Goal: Transaction & Acquisition: Purchase product/service

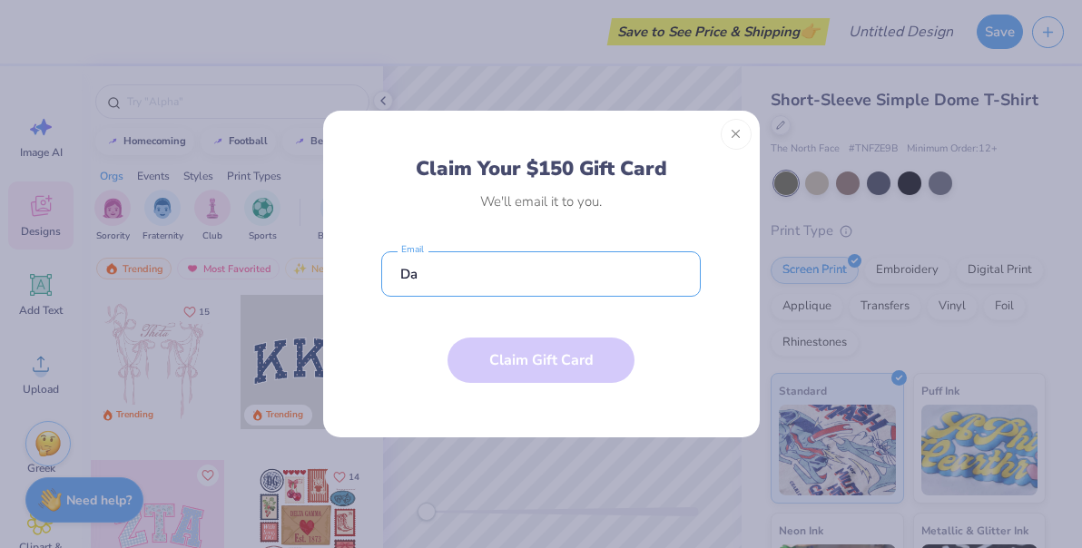
type input "D"
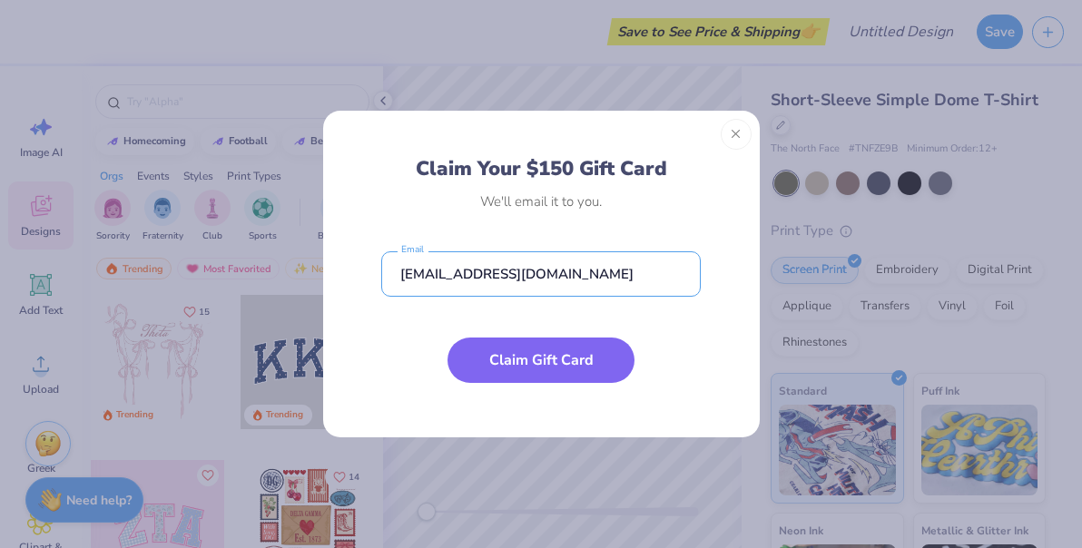
type input "[EMAIL_ADDRESS][DOMAIN_NAME]"
click at [583, 229] on div "Claim Your $150 Gift Card We'll email it to you. [EMAIL_ADDRESS][DOMAIN_NAME] E…" at bounding box center [540, 286] width 319 height 261
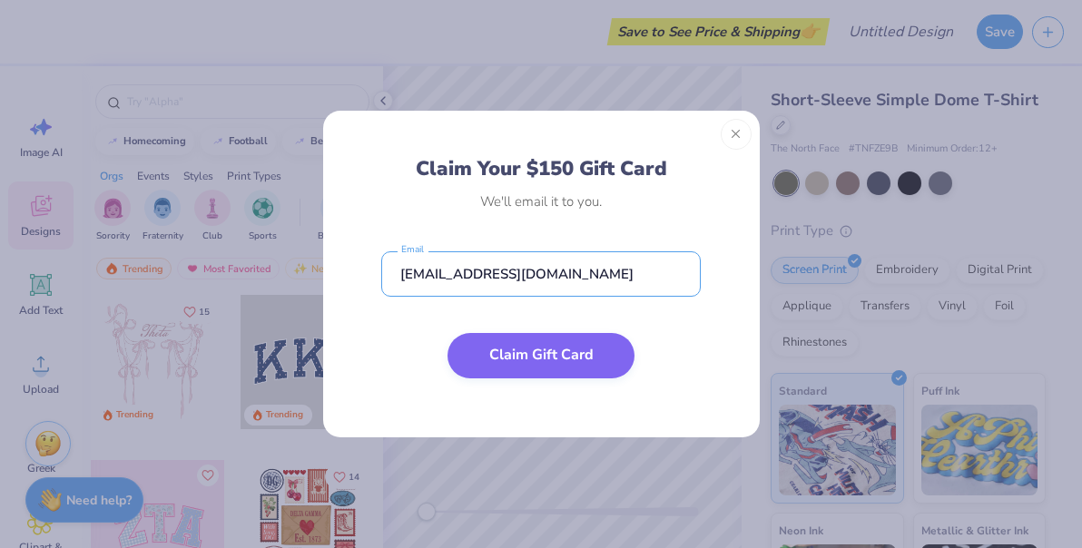
click at [514, 356] on button "Claim Gift Card" at bounding box center [540, 355] width 187 height 45
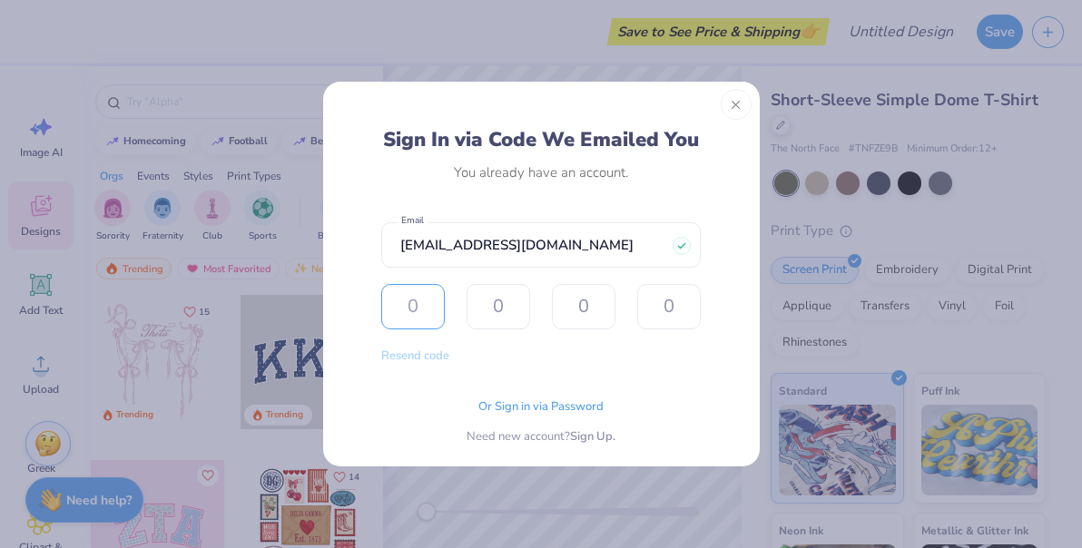
type input "4"
type input "0"
type input "1"
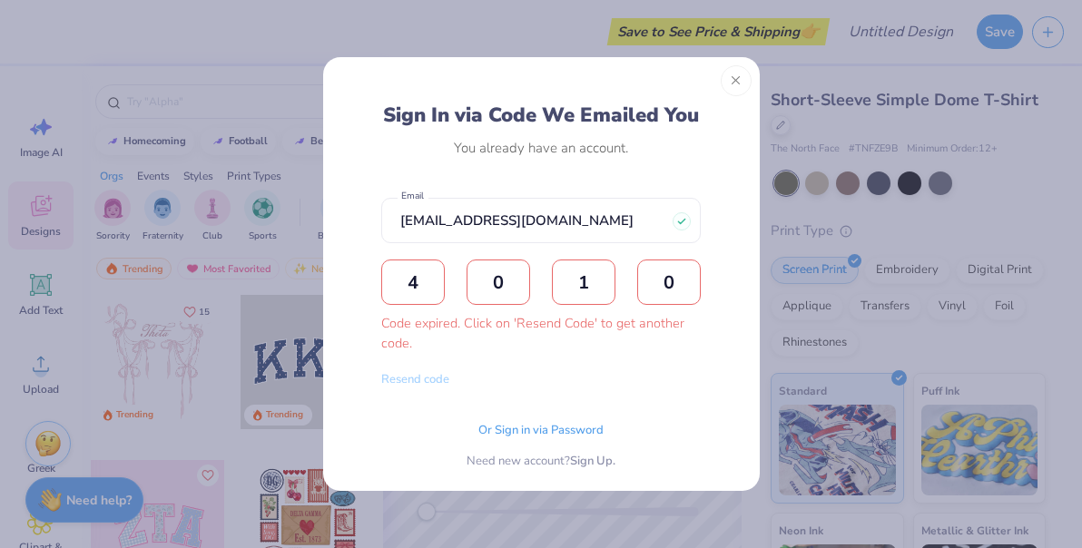
type input "0"
click at [455, 327] on div "Code expired. Click on 'Resend Code' to get another code." at bounding box center [540, 333] width 319 height 39
click at [420, 381] on button "Resend code" at bounding box center [415, 377] width 68 height 21
click at [417, 283] on input "text" at bounding box center [413, 281] width 64 height 45
type input "2"
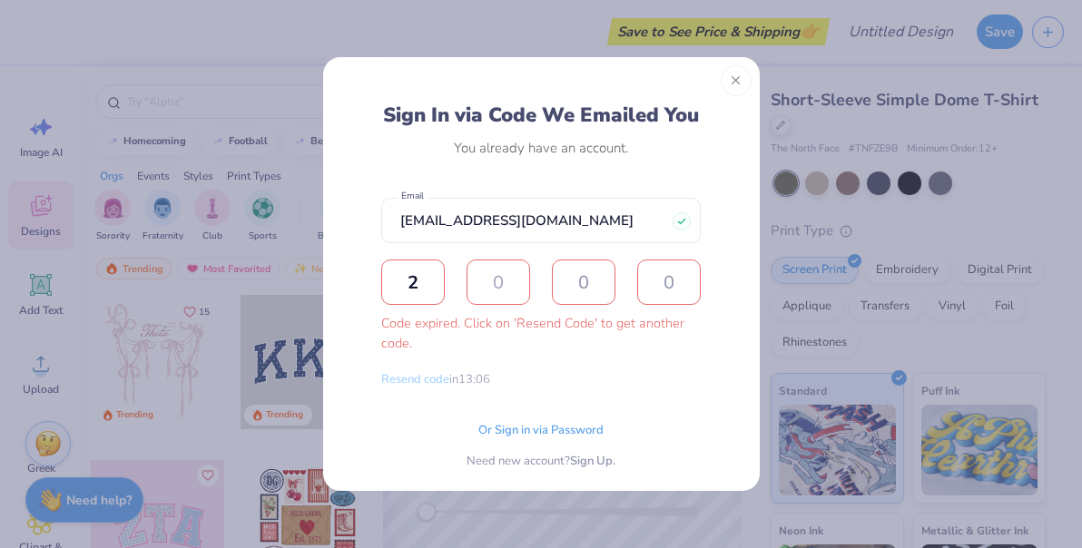
type input "9"
type input "3"
type input "8"
click at [534, 431] on span "Or Sign in via Password" at bounding box center [540, 428] width 125 height 18
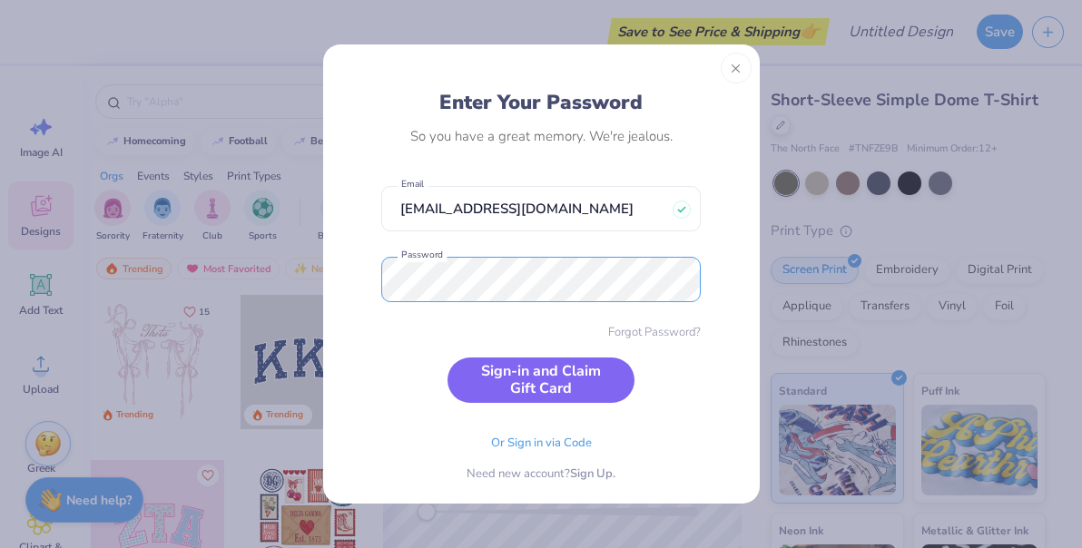
click at [447, 357] on button "Sign-in and Claim Gift Card" at bounding box center [540, 379] width 187 height 45
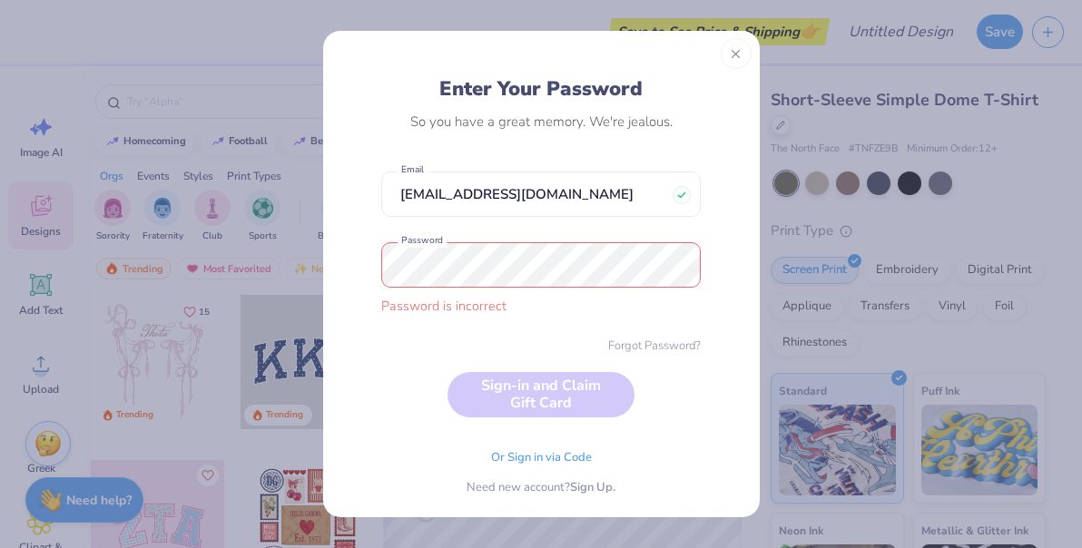
click at [582, 494] on div "Need new account? Sign Up." at bounding box center [540, 488] width 149 height 18
click at [606, 488] on span "Sign Up." at bounding box center [592, 485] width 45 height 18
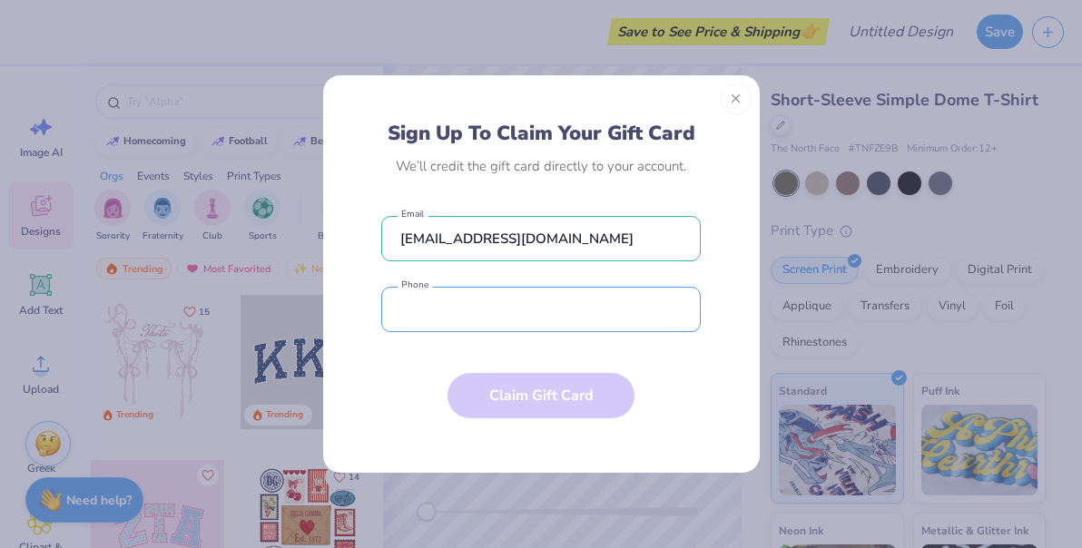
click at [536, 319] on input "tel" at bounding box center [540, 309] width 319 height 45
type input "(186) 091-7999"
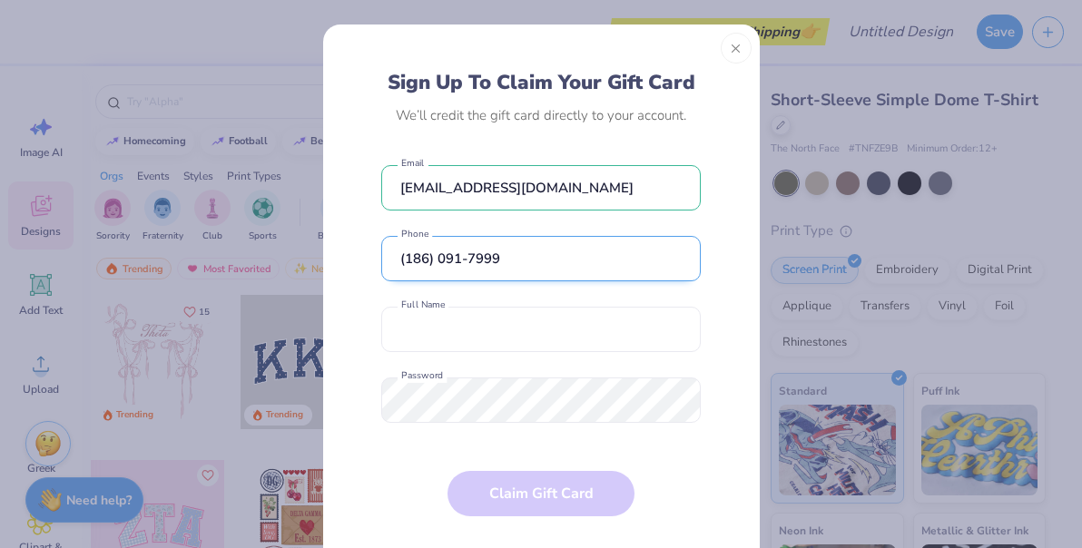
scroll to position [16, 0]
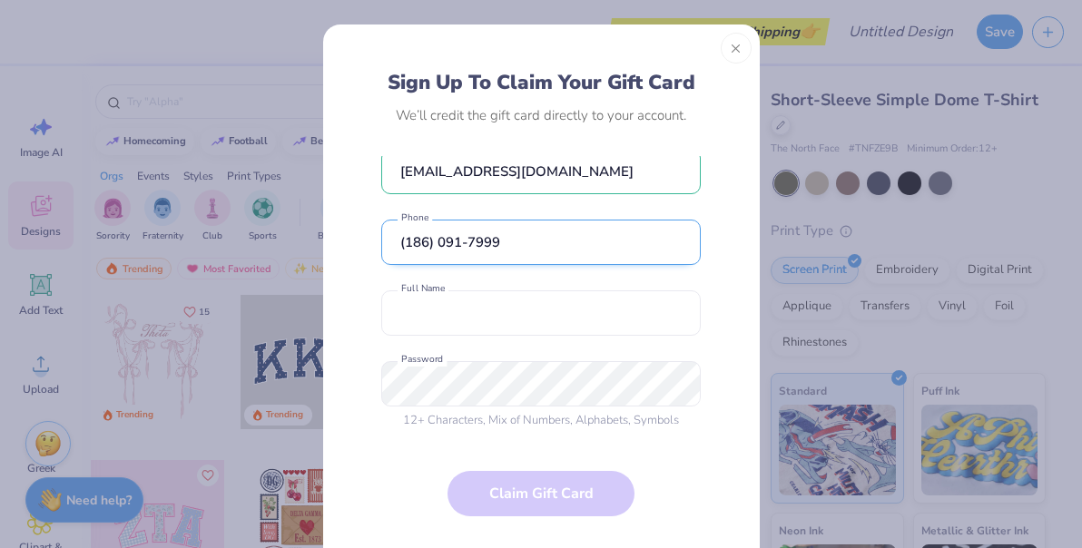
drag, startPoint x: 516, startPoint y: 248, endPoint x: 377, endPoint y: 250, distance: 139.7
click at [381, 250] on input "(186) 091-7999" at bounding box center [540, 242] width 319 height 45
type input "[PHONE_NUMBER]"
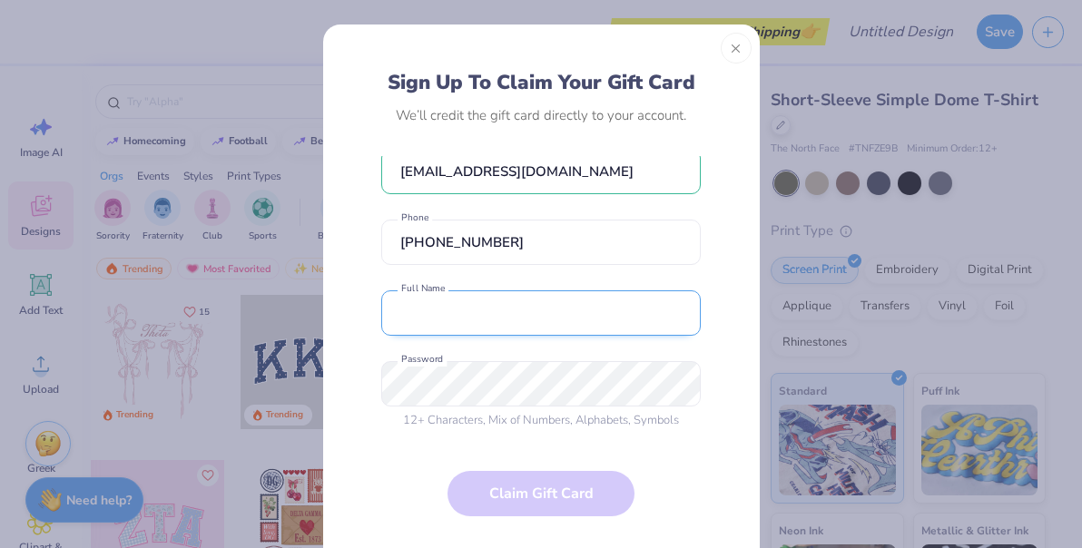
click at [416, 309] on input "text" at bounding box center [540, 312] width 319 height 45
type input "D"
type input "[PHONE_NUMBER]"
type input "[PERSON_NAME]"
type input "[PHONE_NUMBER]"
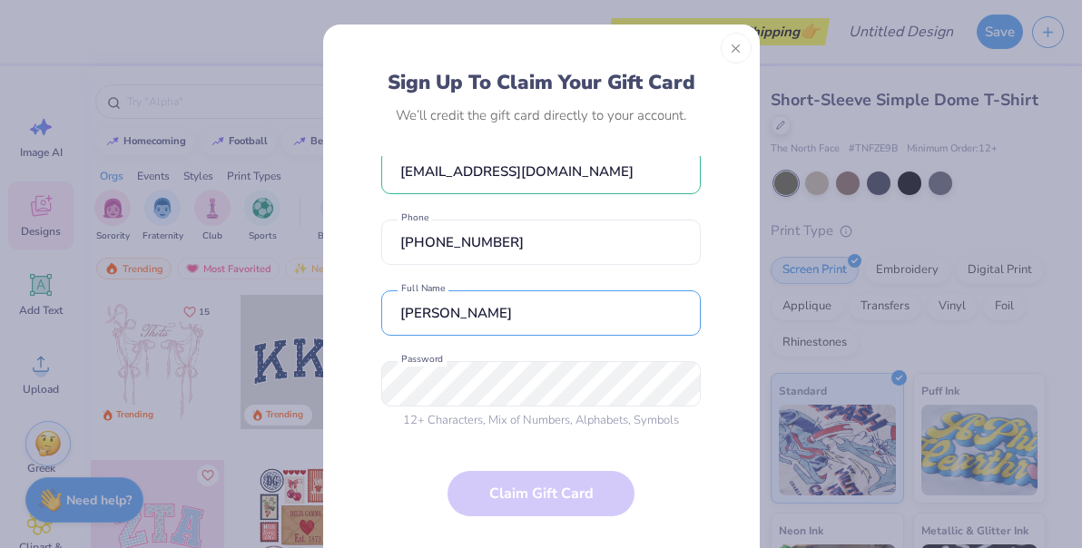
type input "[PERSON_NAME]"
click at [601, 446] on form "[EMAIL_ADDRESS][DOMAIN_NAME] Email [PHONE_NUMBER] Phone [PERSON_NAME] Full Name…" at bounding box center [540, 353] width 319 height 394
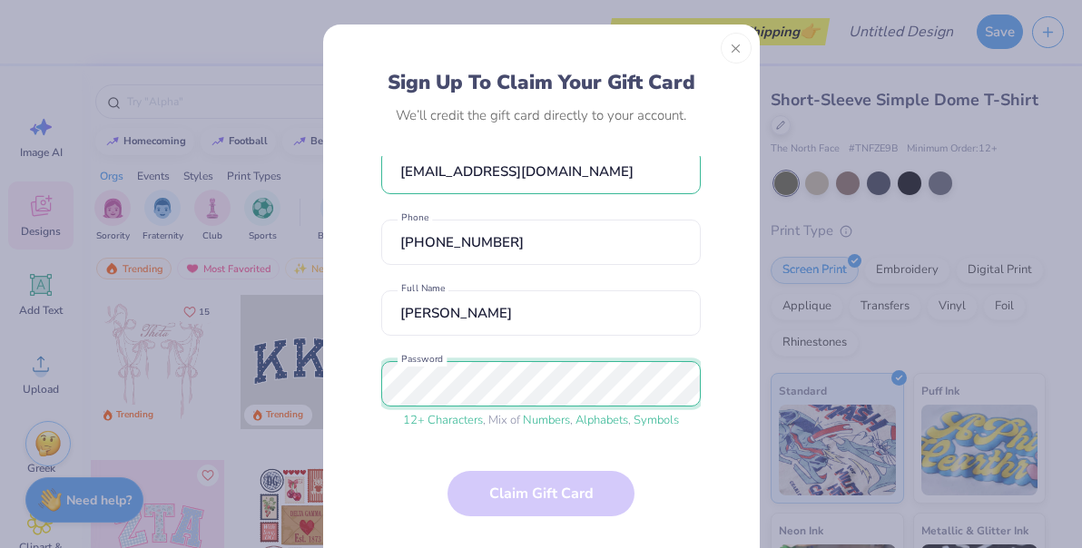
scroll to position [229, 0]
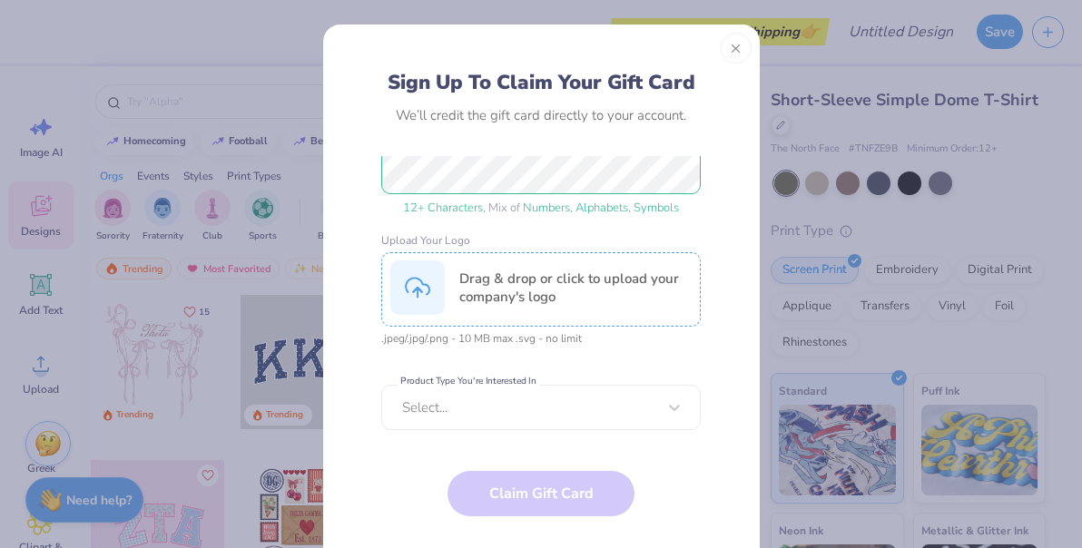
click at [485, 280] on div "Drag & drop or click to upload your company's logo" at bounding box center [575, 287] width 232 height 36
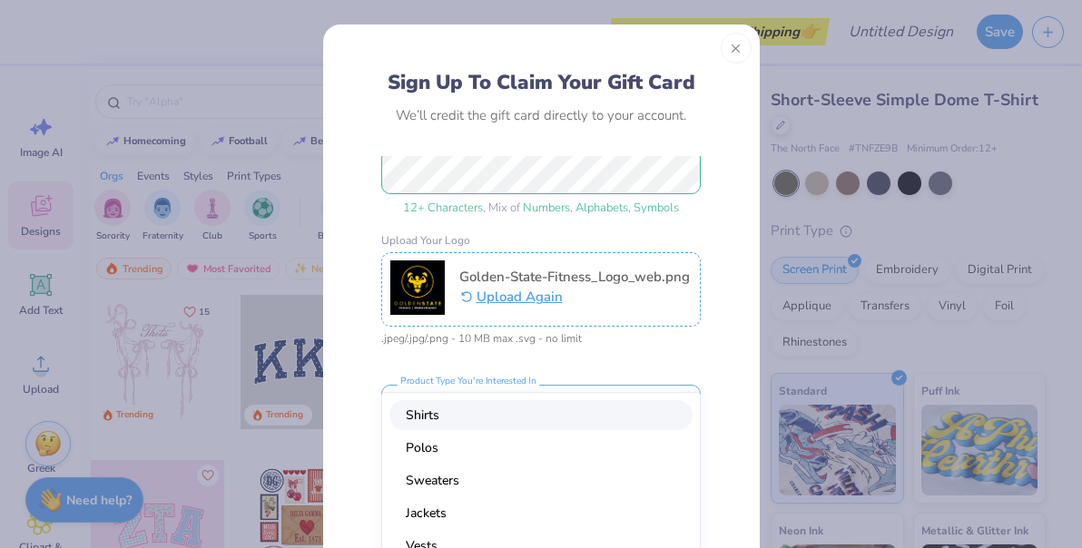
click at [524, 411] on div "option Shirts focused, 1 of 9. 9 results available. Use Up and Down to choose o…" at bounding box center [540, 407] width 319 height 45
click at [524, 411] on div "Shirts" at bounding box center [540, 415] width 303 height 30
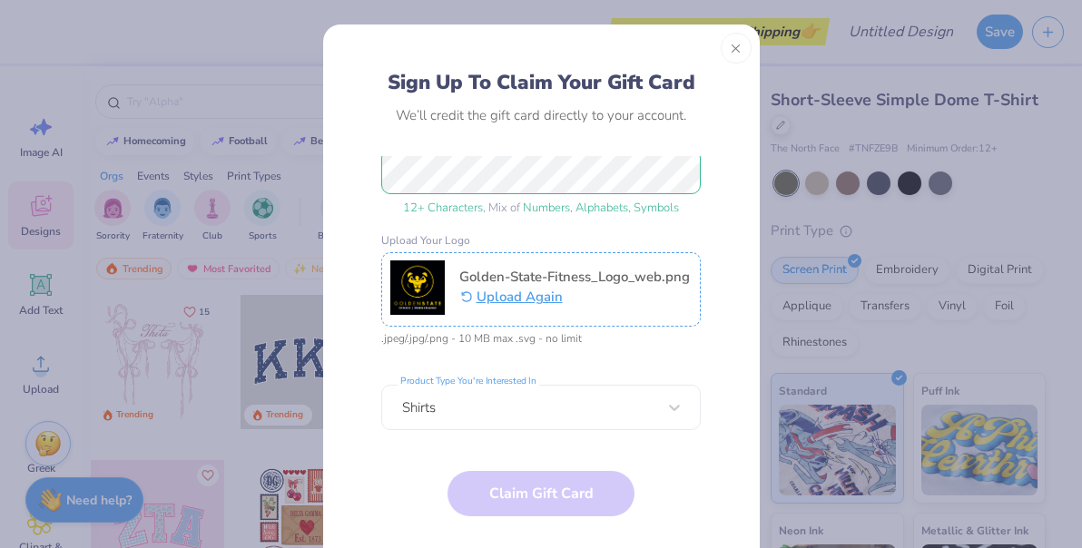
scroll to position [299, 0]
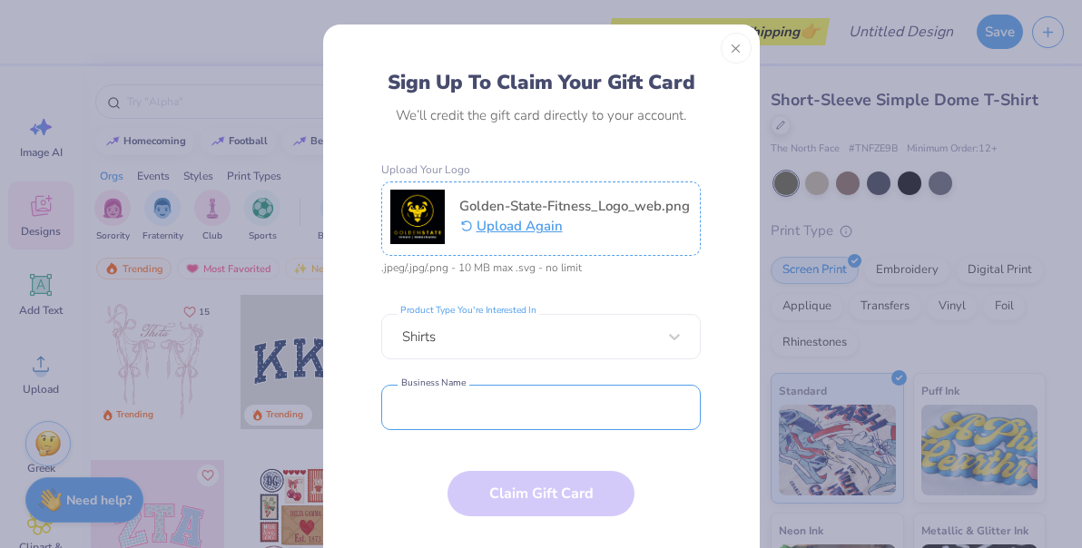
click at [524, 411] on input "text" at bounding box center [540, 407] width 319 height 45
type input "G"
type input "[PHONE_NUMBER]"
type input "Golden State Fitness & Performance, LLC"
type input "[PHONE_NUMBER]"
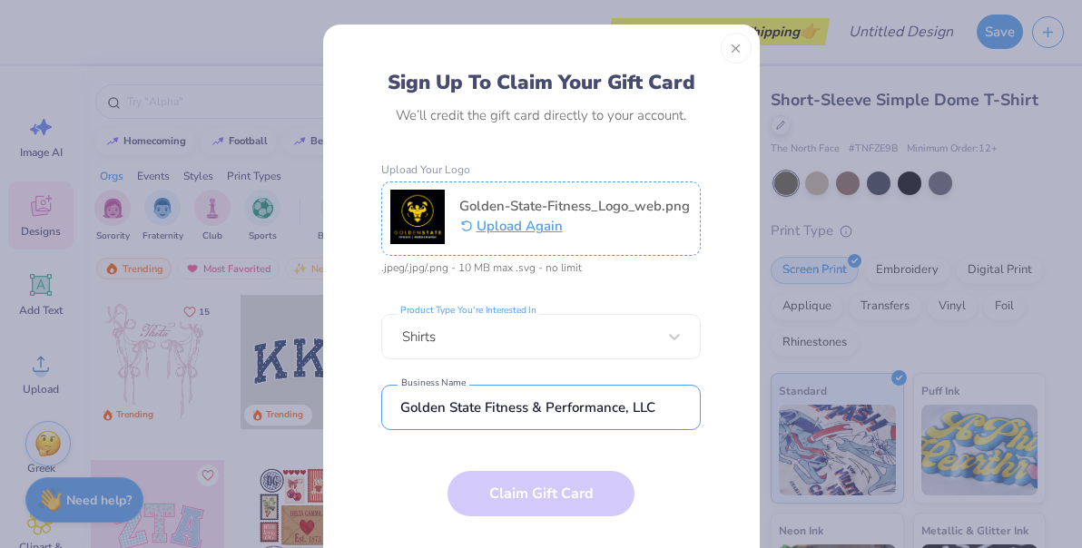
type input "Golden State Fitness & Performance, LLC"
click at [407, 526] on form "[EMAIL_ADDRESS][DOMAIN_NAME] Email [PHONE_NUMBER] Phone [PERSON_NAME] Full Name…" at bounding box center [540, 353] width 319 height 394
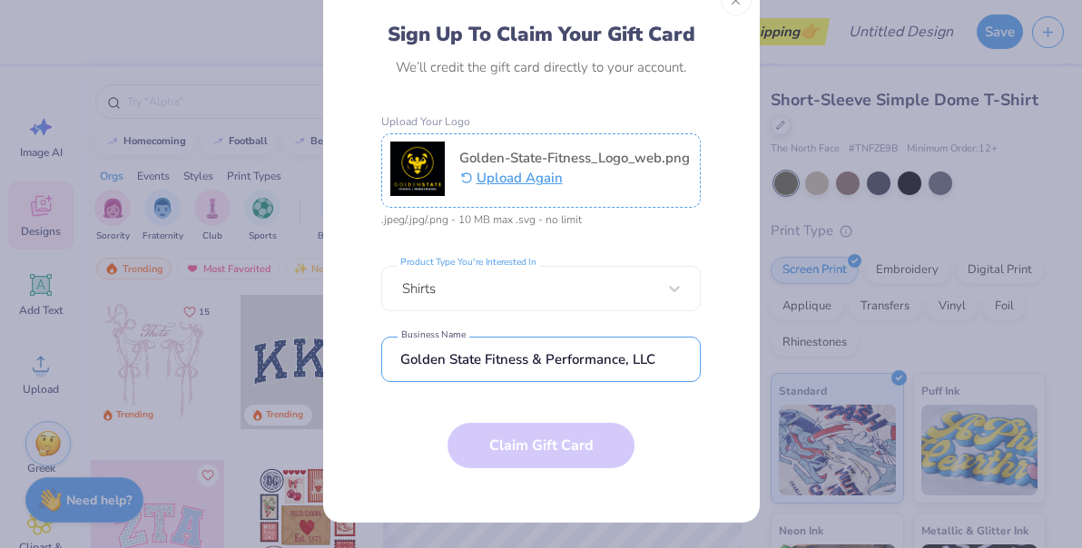
click at [507, 369] on input "Golden State Fitness & Performance, LLC" at bounding box center [540, 359] width 319 height 45
click at [566, 360] on input "Golden State Fitness & Performance, LLC" at bounding box center [540, 359] width 319 height 45
click at [616, 358] on input "Golden State Fitness & Performance, LLC" at bounding box center [540, 359] width 319 height 45
click at [637, 359] on input "Golden State Fitness & Performance, LLC" at bounding box center [540, 359] width 319 height 45
click at [493, 319] on div "[EMAIL_ADDRESS][DOMAIN_NAME] Email [PHONE_NUMBER] Phone [PERSON_NAME] Full Name…" at bounding box center [540, 245] width 319 height 274
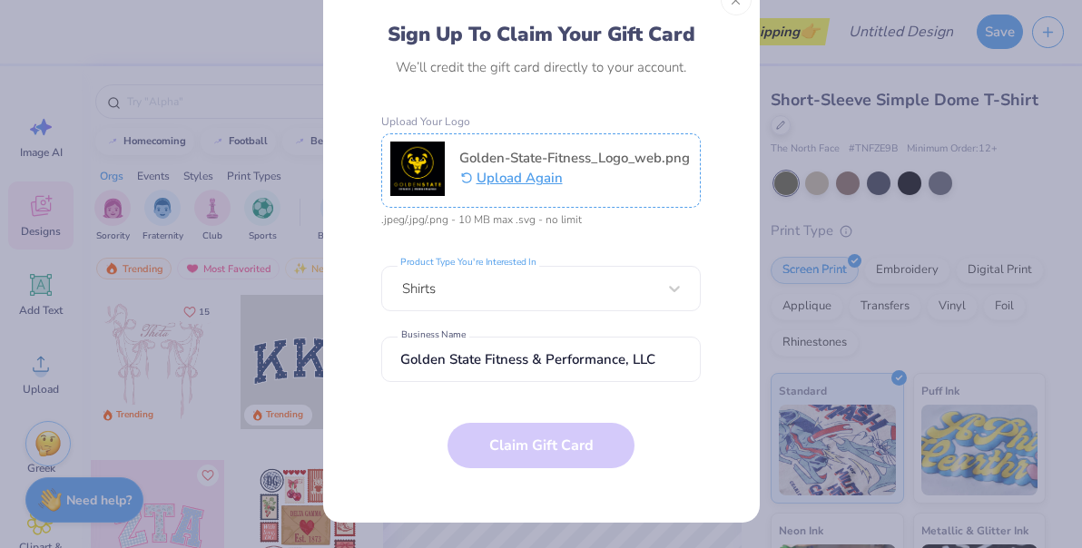
click at [488, 439] on form "[EMAIL_ADDRESS][DOMAIN_NAME] Email [PHONE_NUMBER] Phone [PERSON_NAME] Full Name…" at bounding box center [540, 305] width 319 height 394
click at [516, 181] on button "Upload Again" at bounding box center [574, 173] width 230 height 23
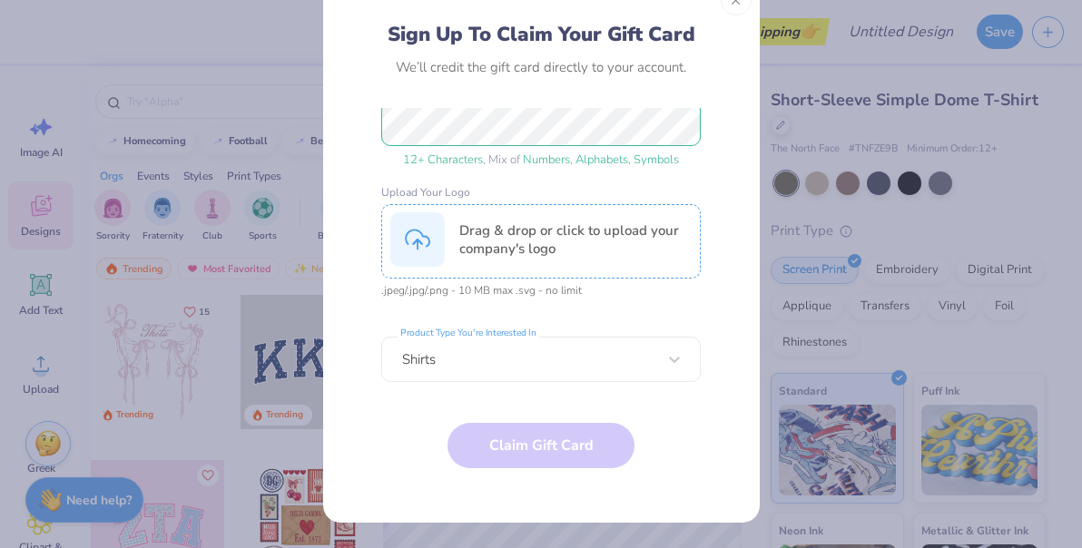
scroll to position [229, 0]
click at [542, 440] on form "[EMAIL_ADDRESS][DOMAIN_NAME] Email [PHONE_NUMBER] Phone [PERSON_NAME] Full Name…" at bounding box center [540, 305] width 319 height 394
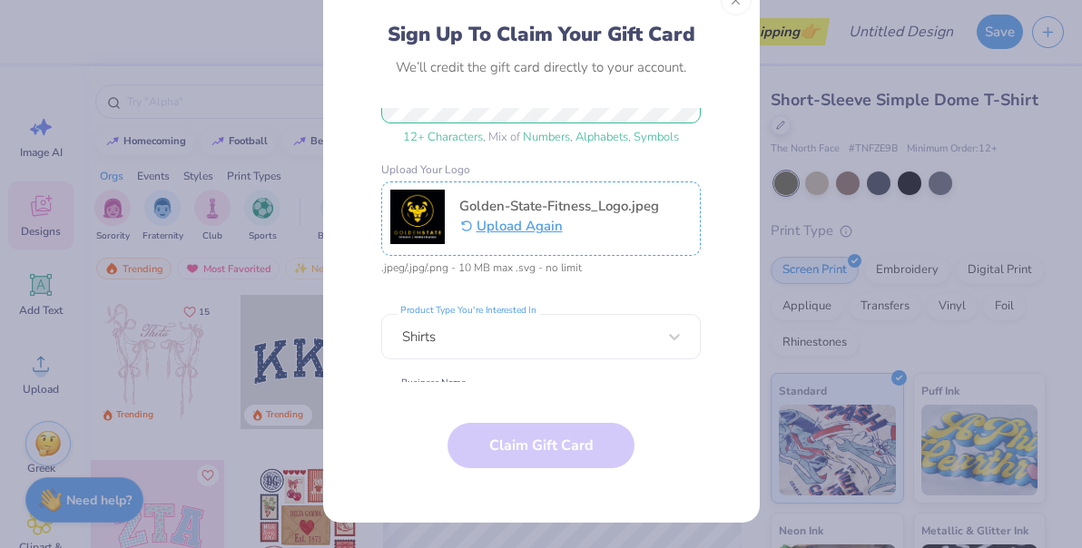
scroll to position [400, 0]
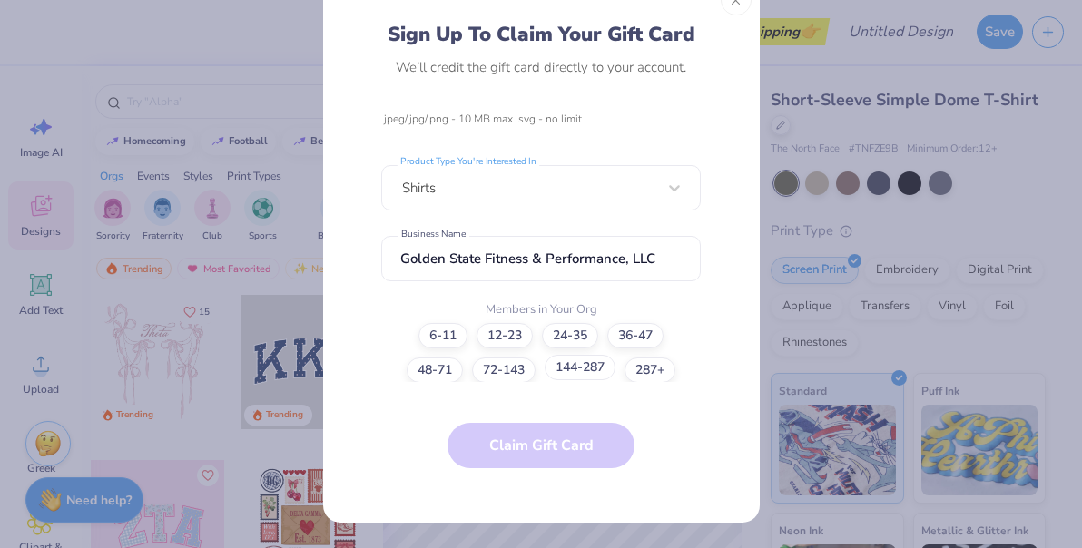
click at [582, 372] on label "144-287" at bounding box center [579, 367] width 71 height 25
radio input "false"
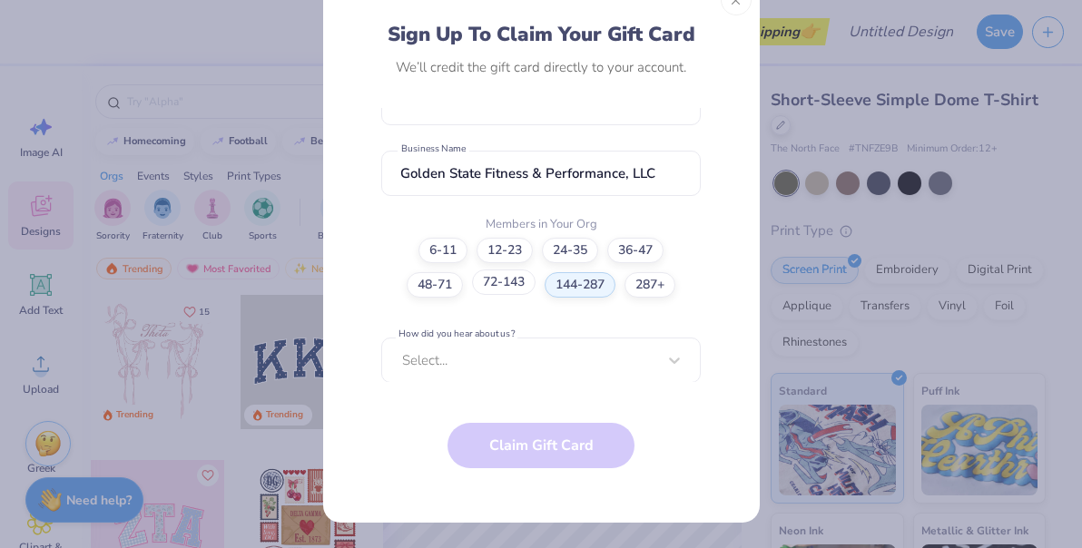
click at [522, 289] on label "72-143" at bounding box center [504, 281] width 64 height 25
radio input "false"
click at [443, 288] on label "48-71" at bounding box center [434, 281] width 56 height 25
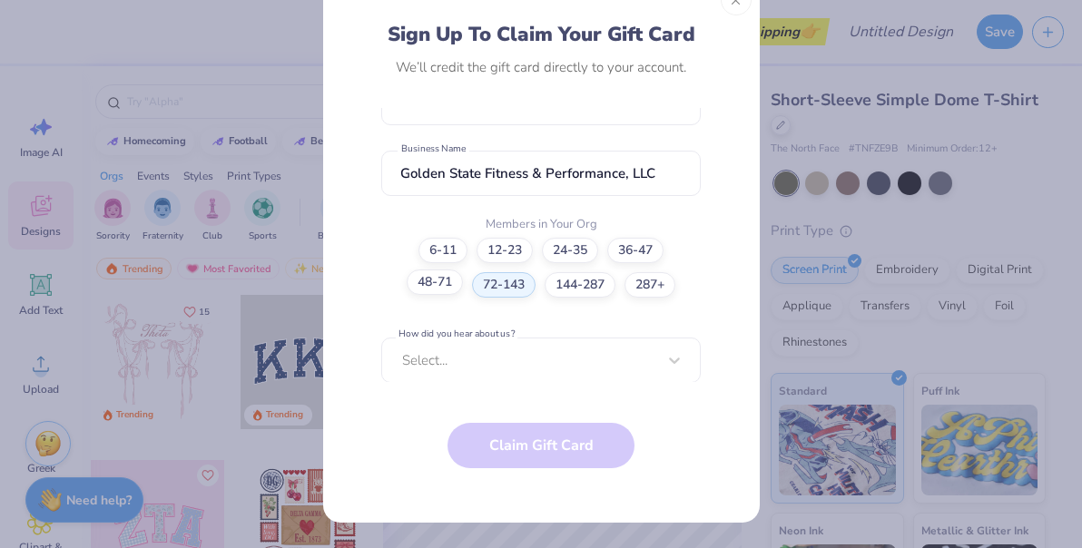
radio input "false"
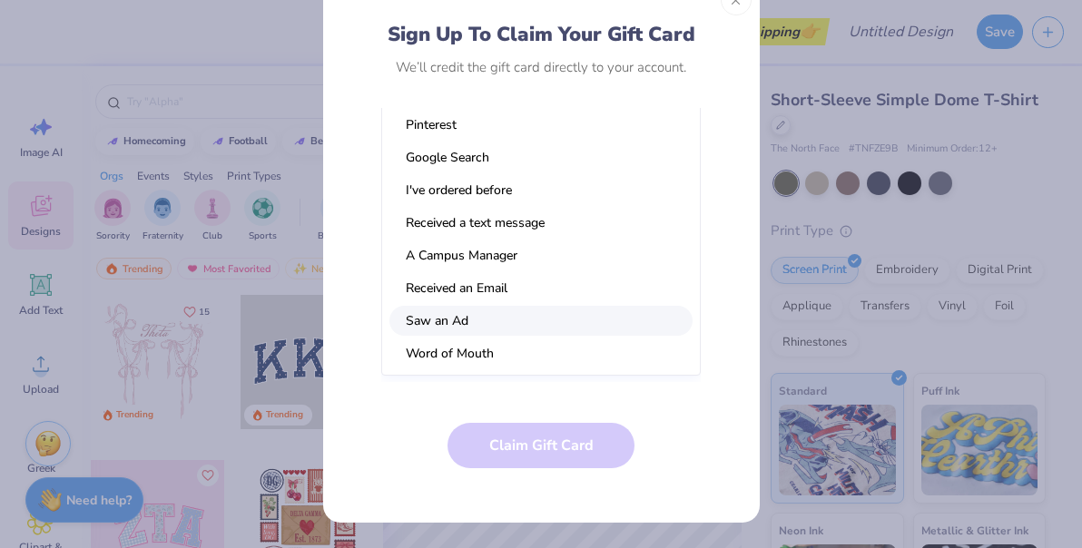
click at [468, 367] on div "option Saw an Ad focused, 7 of 15. 15 results available. Use Up and Down to cho…" at bounding box center [540, 212] width 319 height 327
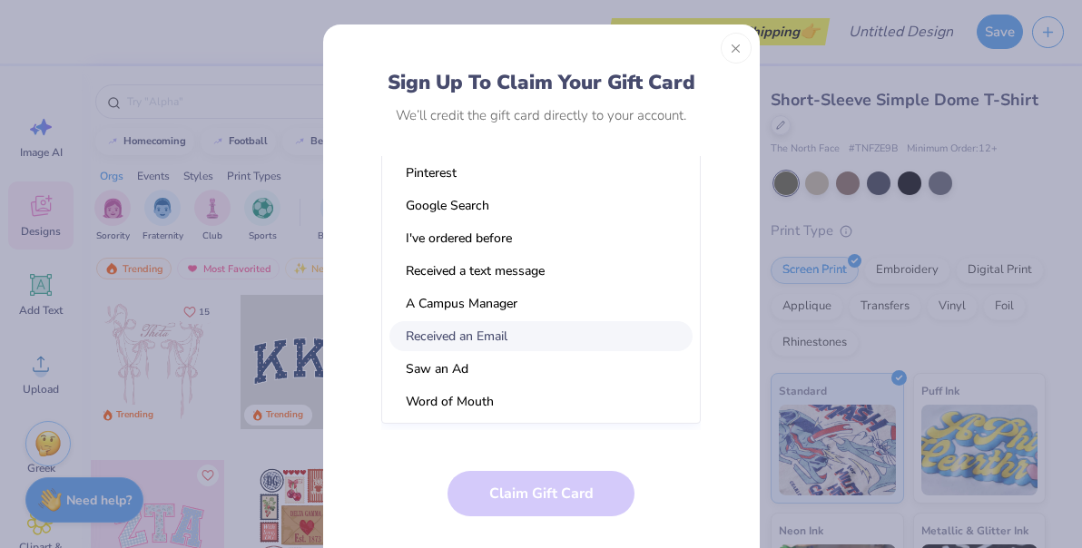
click at [475, 336] on div "Received an Email" at bounding box center [540, 336] width 303 height 30
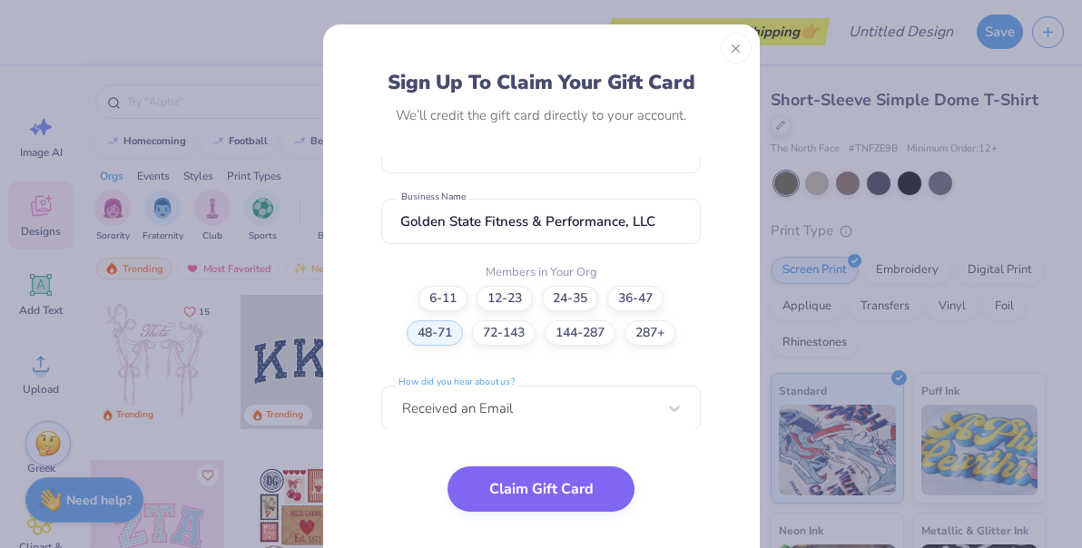
click at [530, 500] on button "Claim Gift Card" at bounding box center [540, 488] width 187 height 45
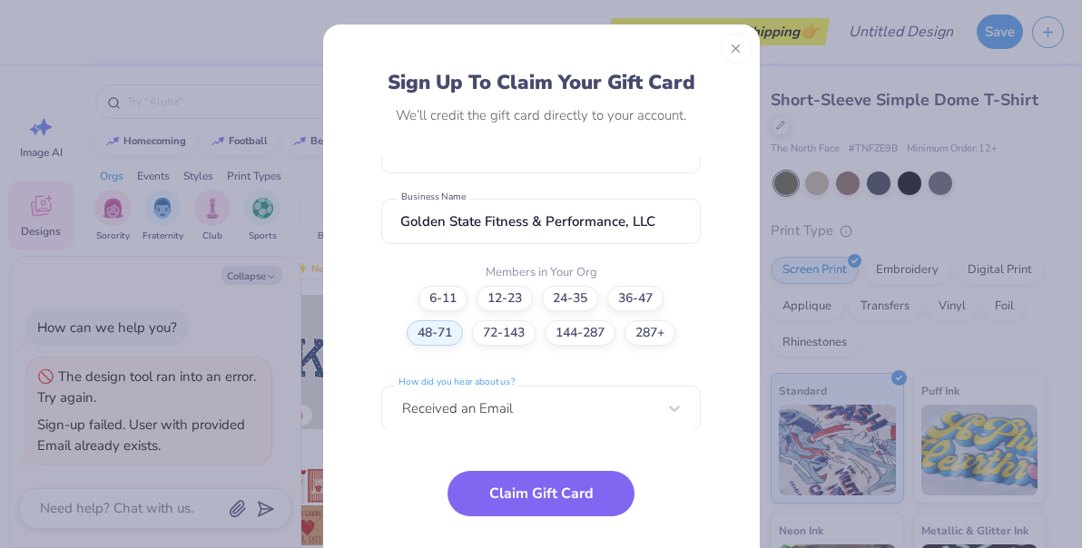
scroll to position [48, 0]
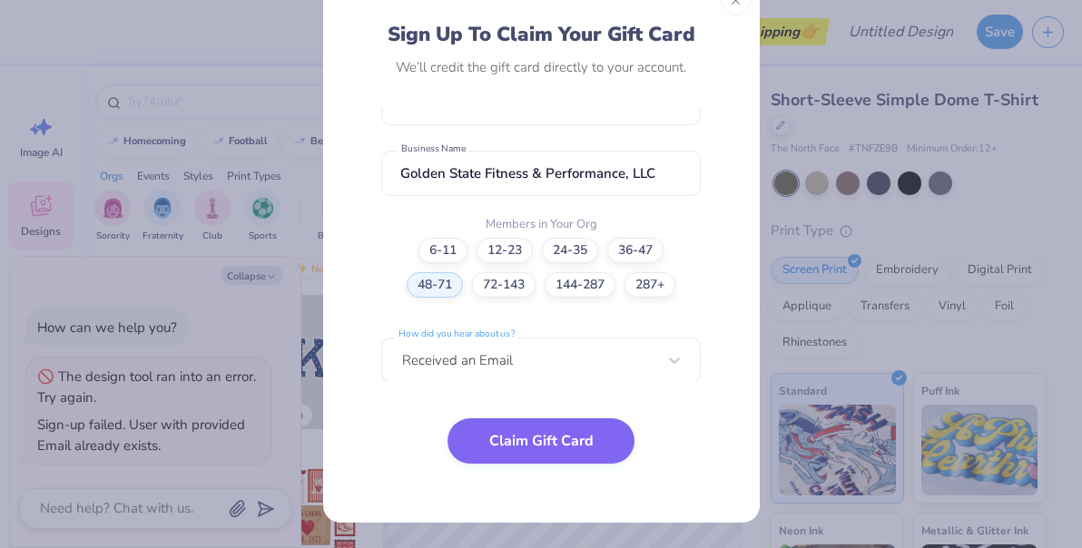
click at [520, 445] on button "Claim Gift Card" at bounding box center [540, 440] width 187 height 45
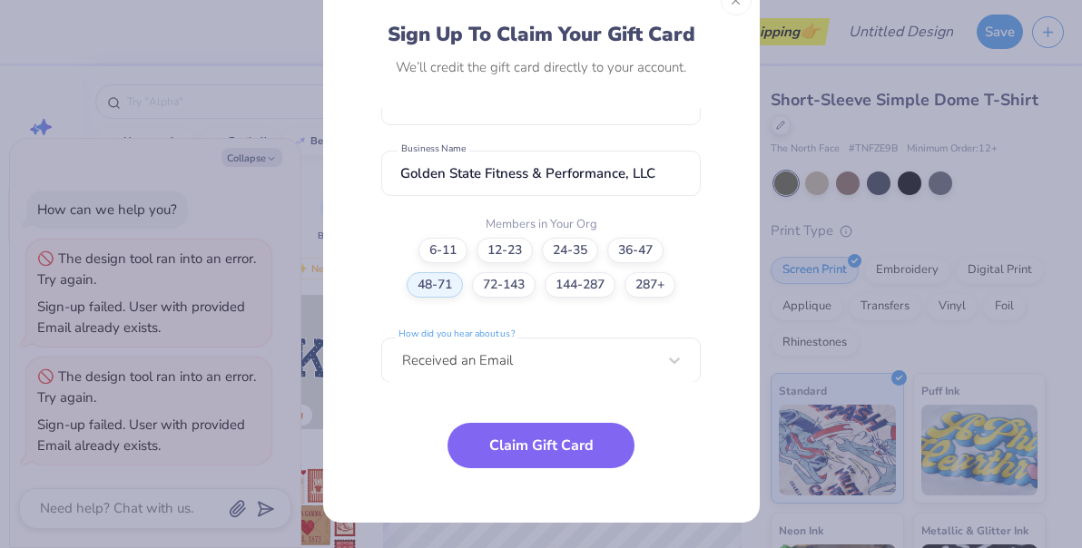
click at [282, 61] on div "Sign Up To Claim Your Gift Card We’ll credit the gift card directly to your acc…" at bounding box center [541, 274] width 1082 height 548
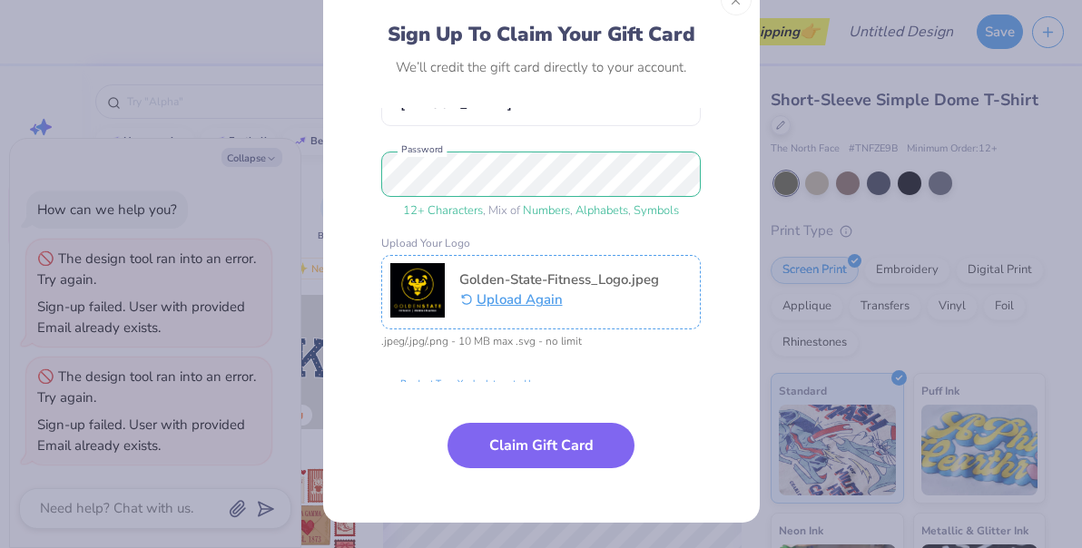
scroll to position [310, 0]
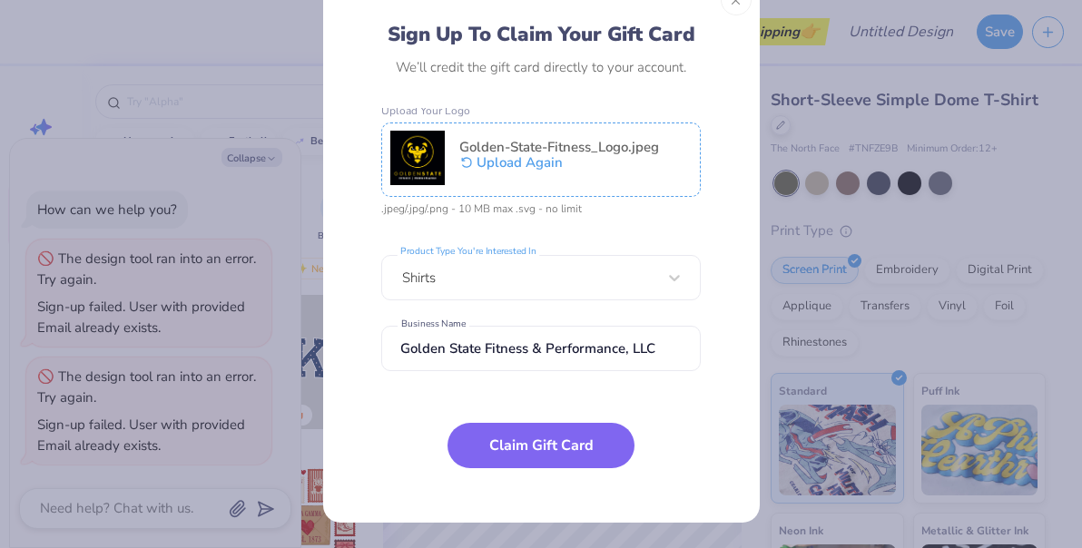
click at [540, 169] on button "Upload Again" at bounding box center [559, 163] width 200 height 23
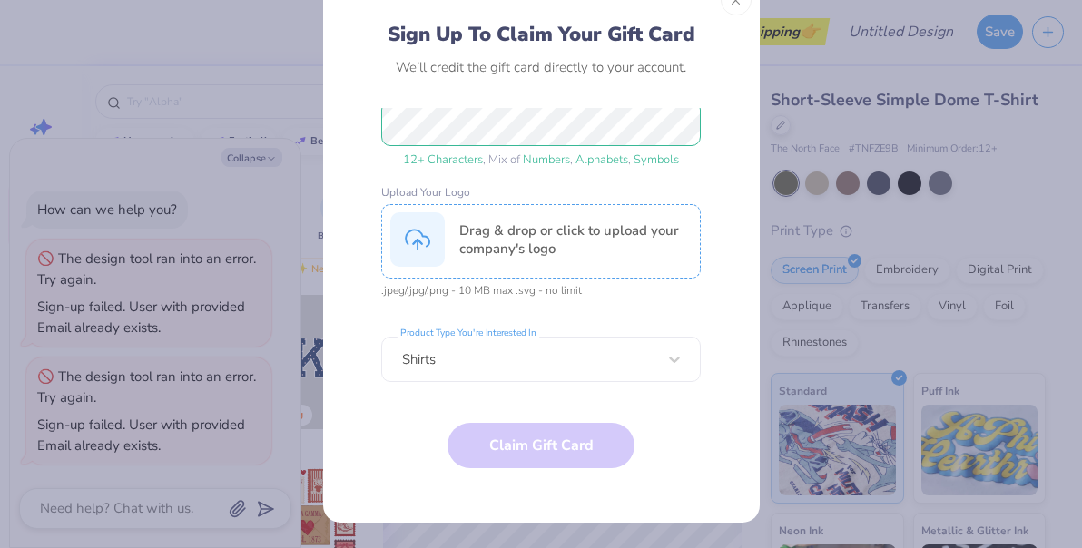
scroll to position [229, 0]
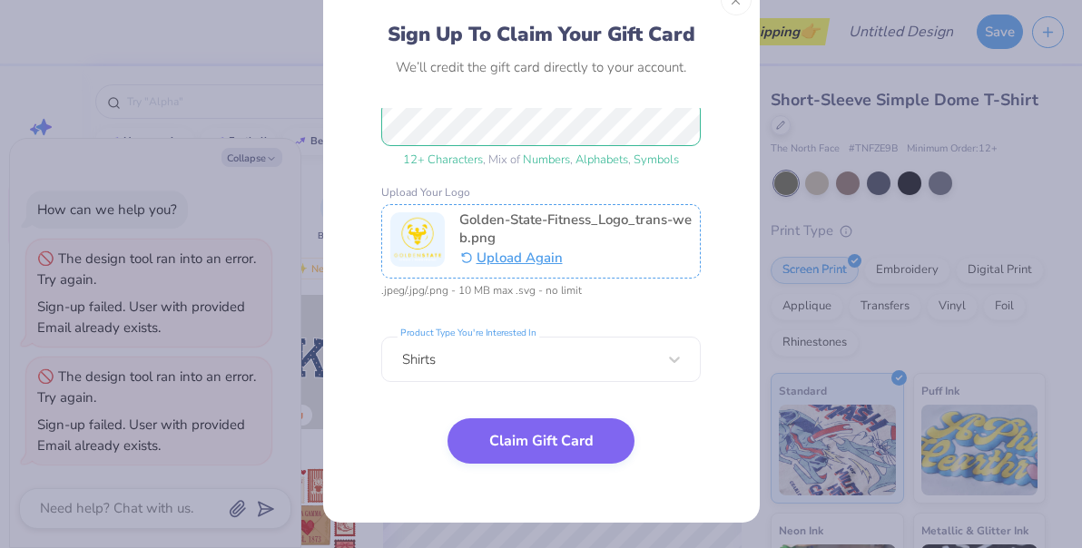
click at [557, 426] on button "Claim Gift Card" at bounding box center [540, 440] width 187 height 45
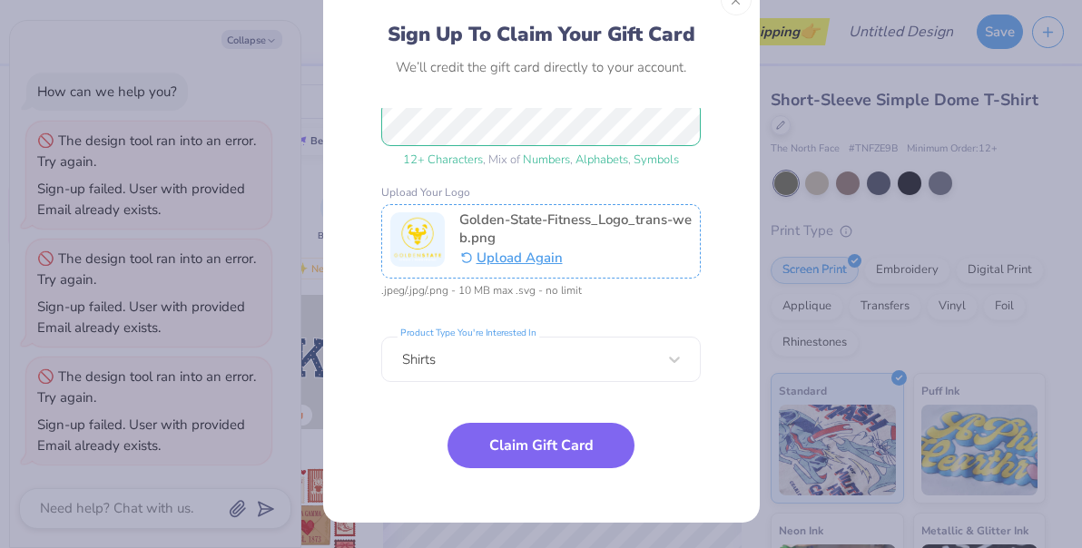
scroll to position [0, 0]
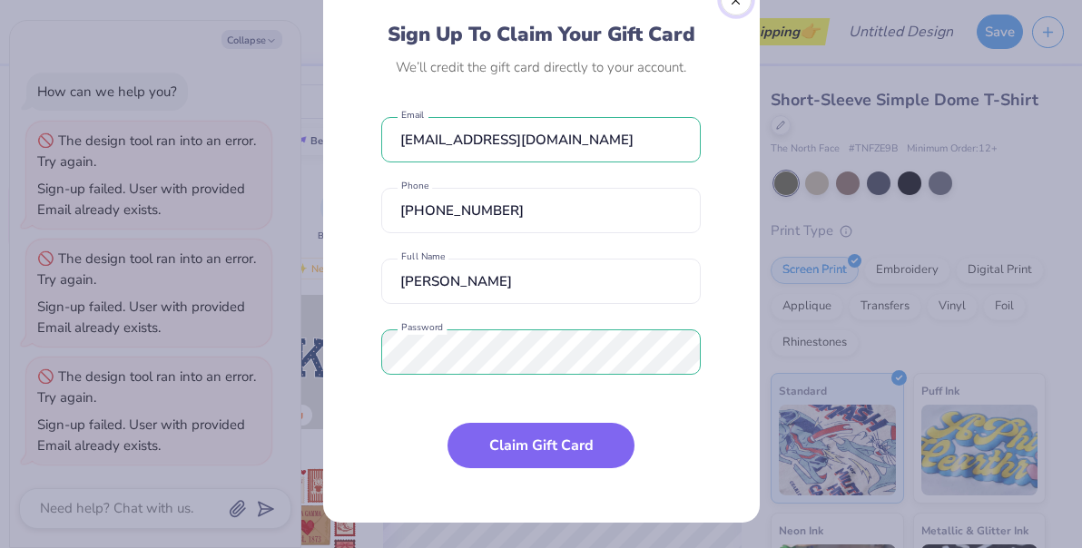
click at [738, 10] on button "Close" at bounding box center [735, 0] width 31 height 31
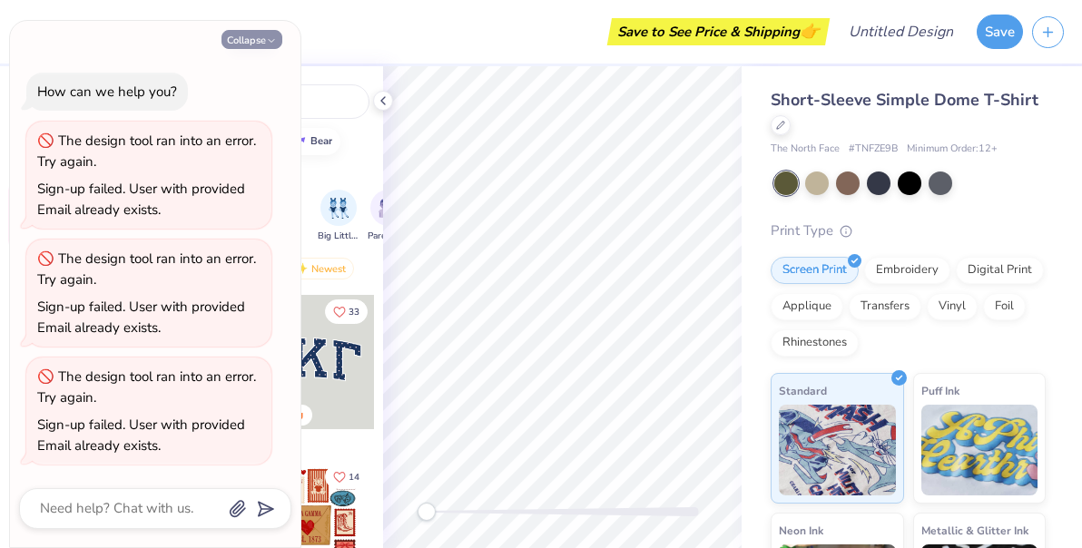
click at [265, 42] on button "Collapse" at bounding box center [251, 39] width 61 height 19
type textarea "x"
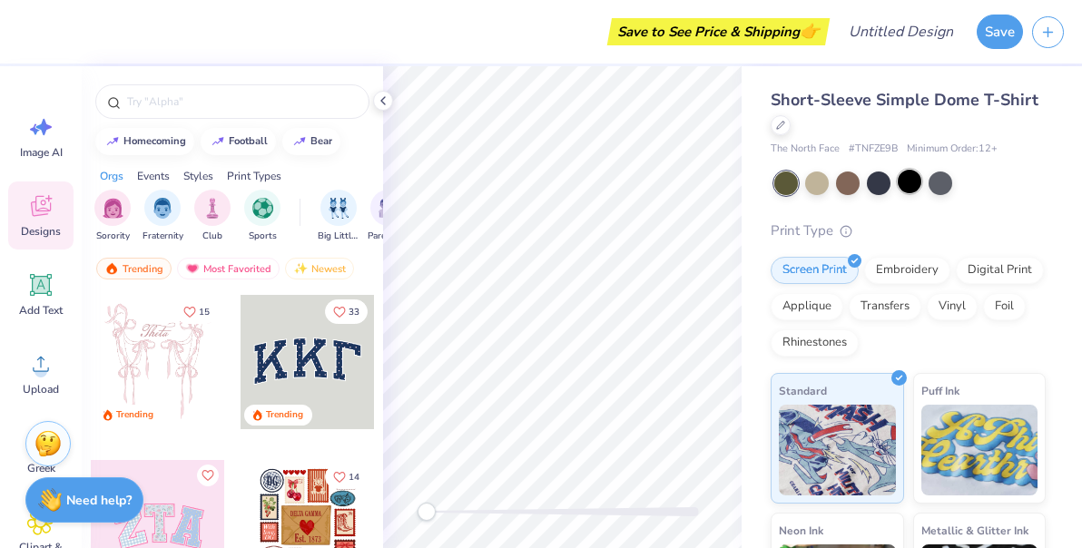
click at [914, 182] on div at bounding box center [909, 182] width 24 height 24
click at [266, 206] on img "filter for Sports" at bounding box center [262, 206] width 21 height 21
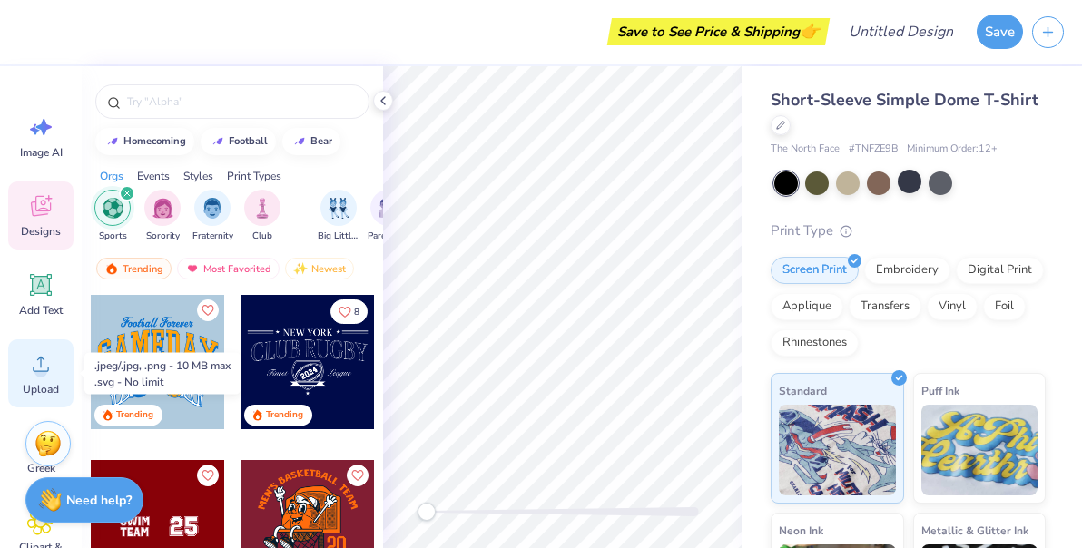
click at [43, 377] on circle at bounding box center [40, 371] width 13 height 13
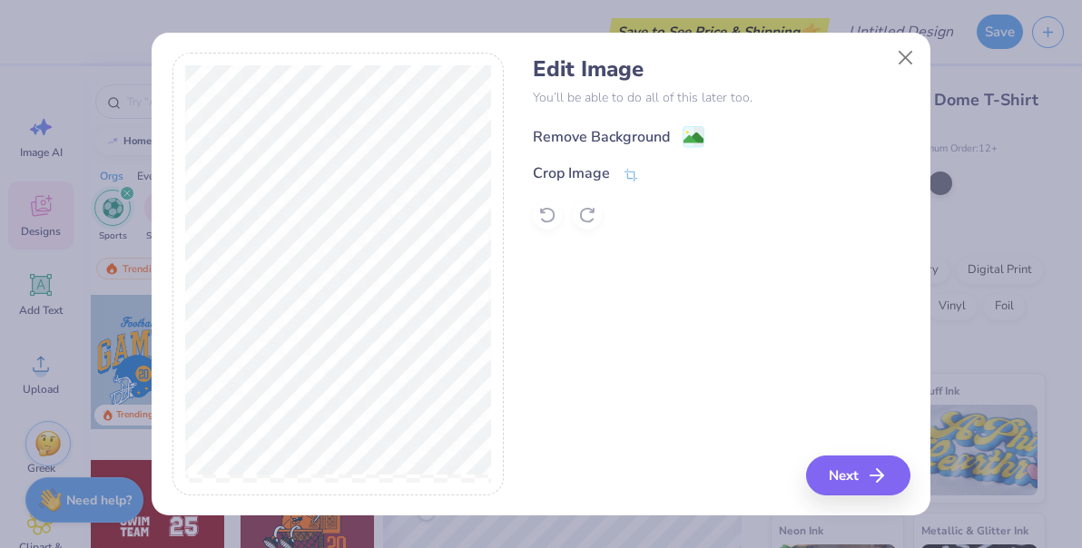
click at [606, 134] on div "Remove Background" at bounding box center [601, 137] width 137 height 22
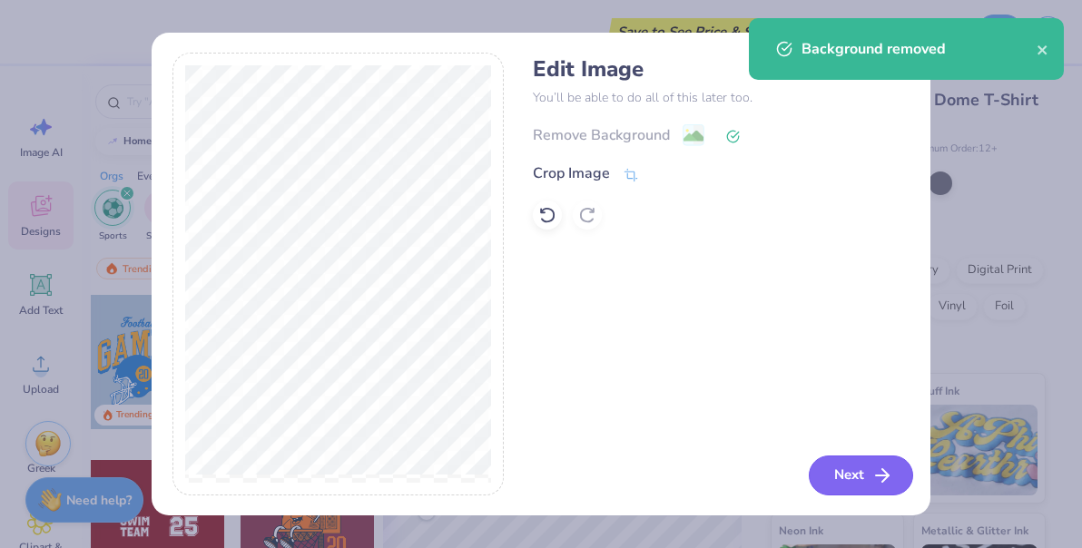
click at [867, 476] on button "Next" at bounding box center [860, 475] width 104 height 40
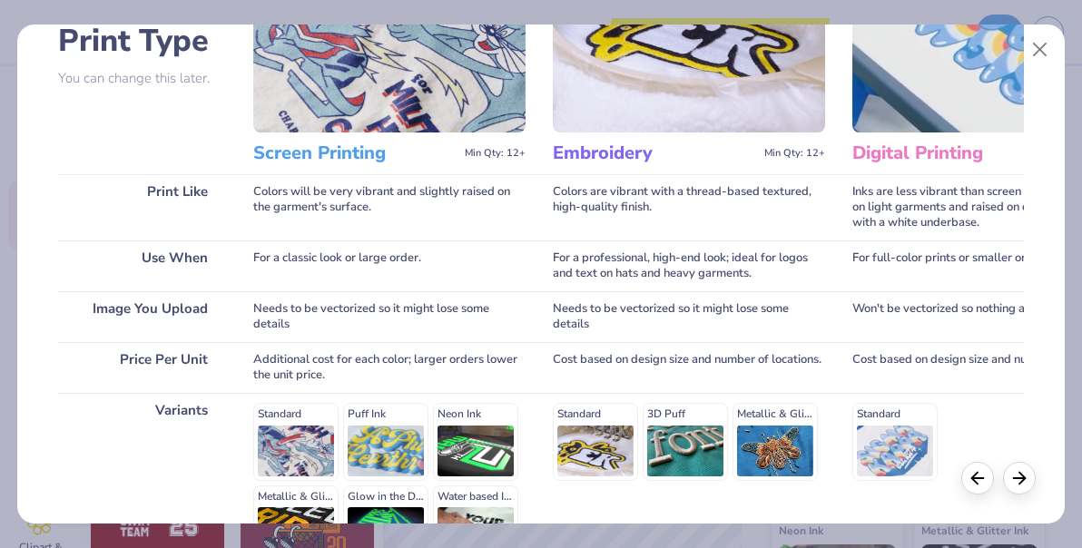
scroll to position [309, 0]
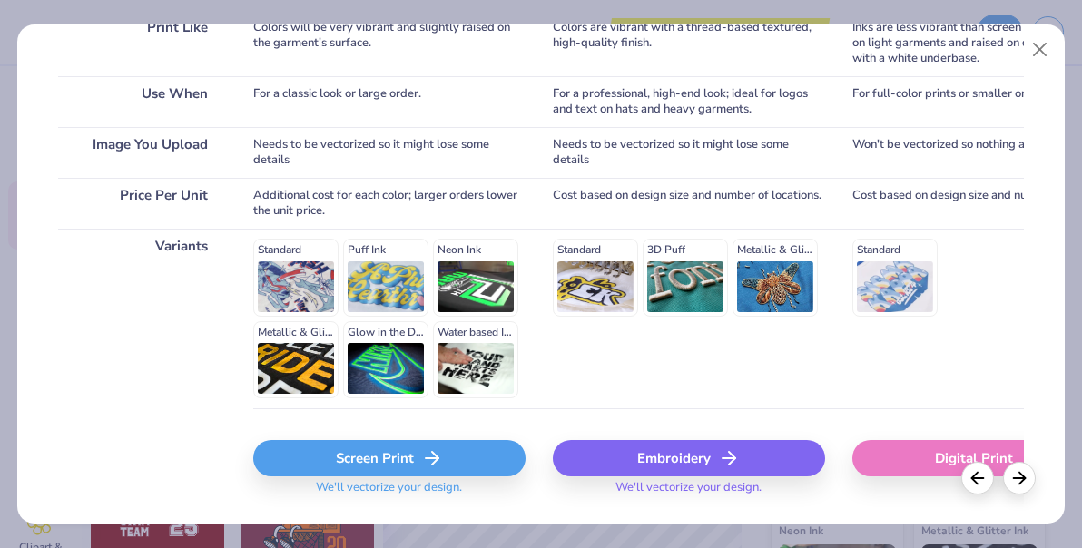
click at [921, 460] on div "Digital Print" at bounding box center [988, 458] width 272 height 36
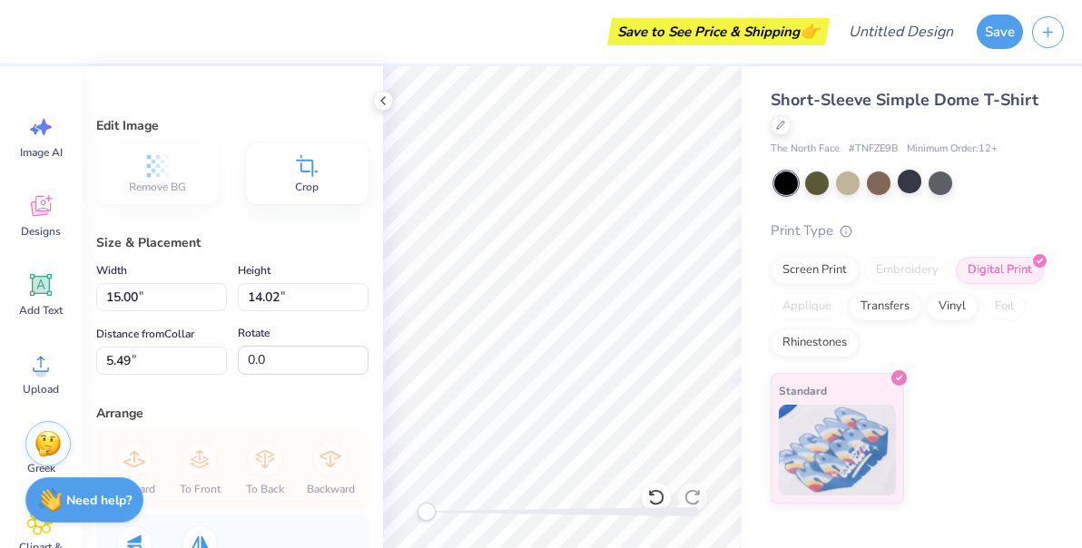
click at [750, 354] on div "Short-Sleeve Simple Dome T-Shirt The North Face # TNFZE9B Minimum Order: 12 + P…" at bounding box center [911, 284] width 340 height 437
type input "1.07"
click at [852, 181] on div at bounding box center [848, 182] width 24 height 24
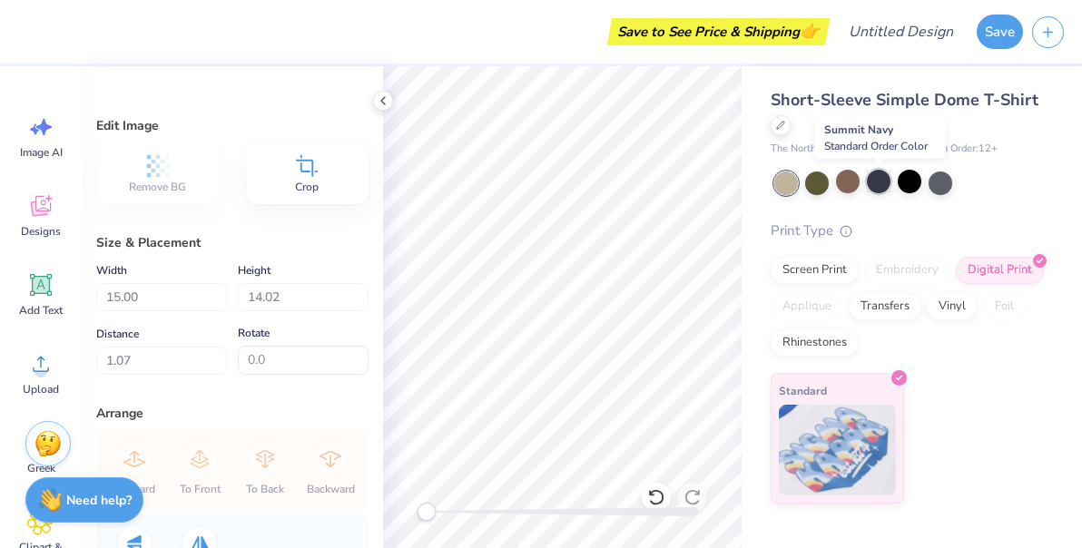
click at [877, 185] on div at bounding box center [878, 182] width 24 height 24
type input "11.84"
type input "11.07"
type input "1.08"
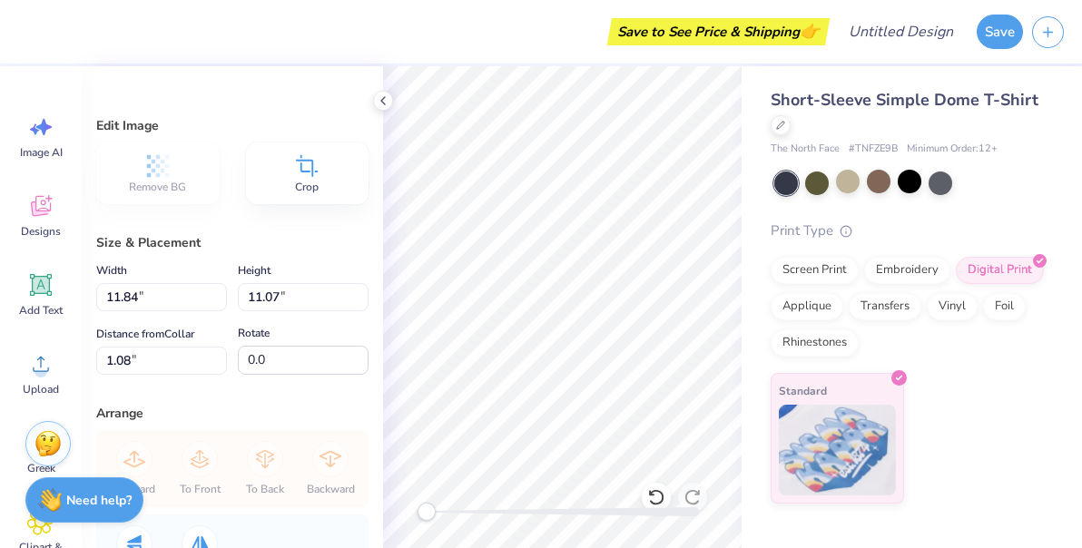
click at [744, 296] on div "Short-Sleeve Simple Dome T-Shirt The North Face # TNFZE9B Minimum Order: 12 + P…" at bounding box center [911, 284] width 340 height 437
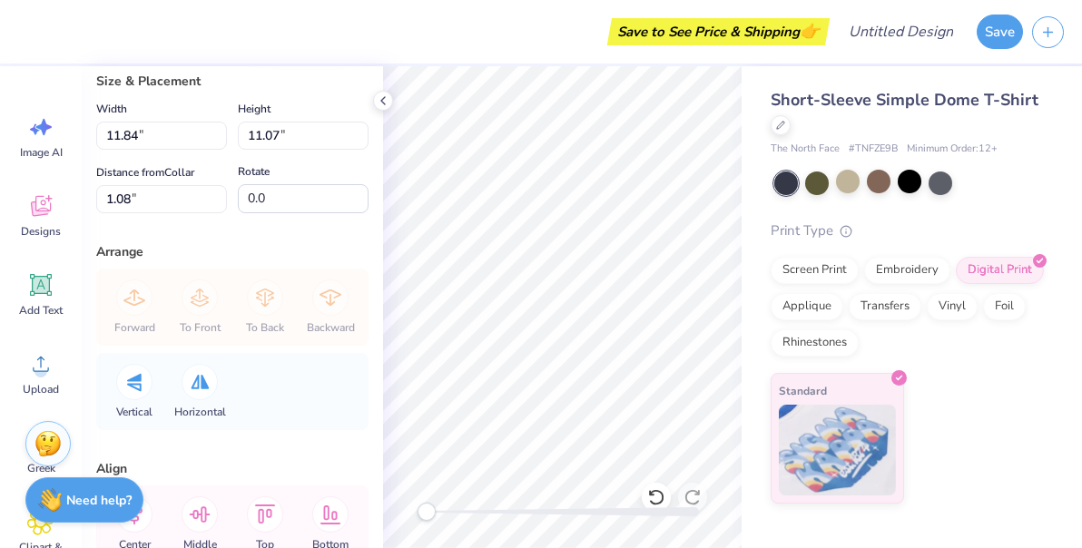
scroll to position [276, 0]
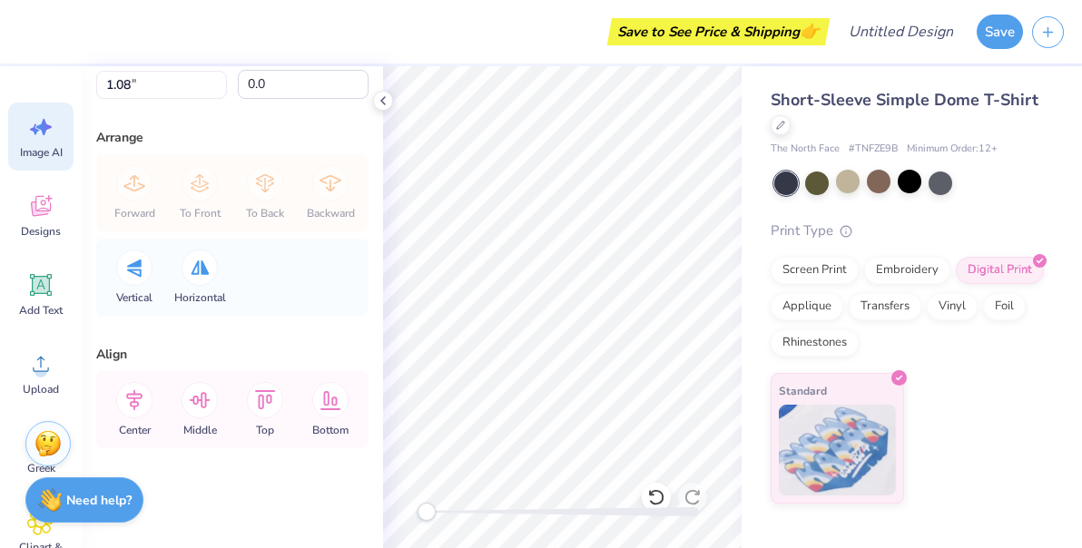
click at [43, 135] on icon at bounding box center [40, 126] width 27 height 27
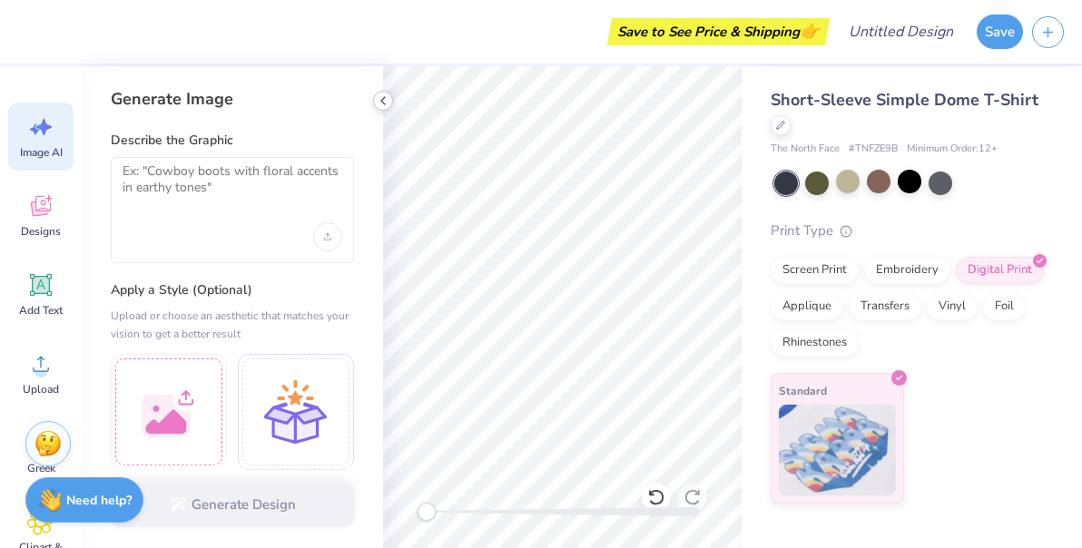
click at [381, 110] on div at bounding box center [383, 101] width 20 height 20
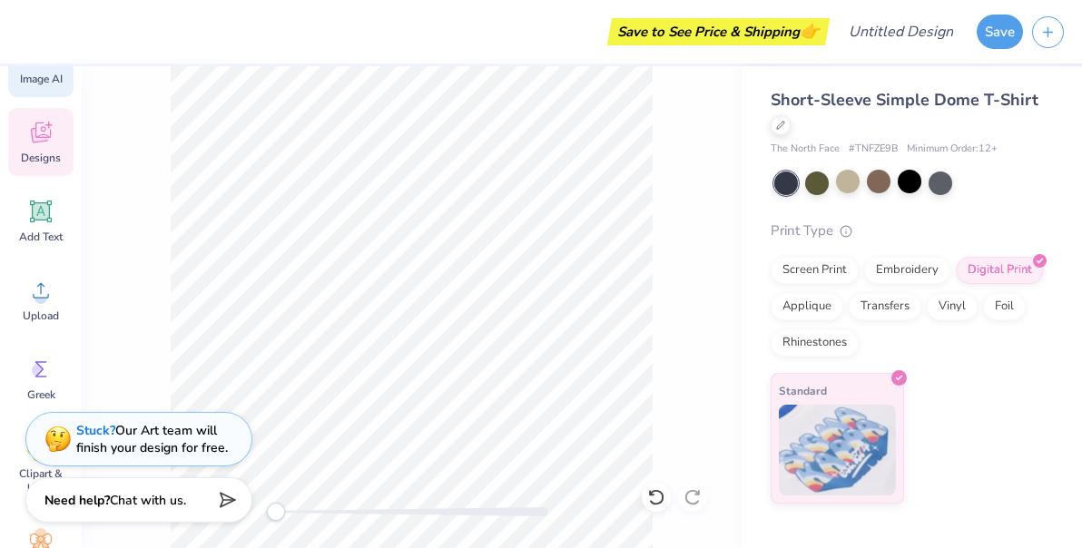
scroll to position [0, 0]
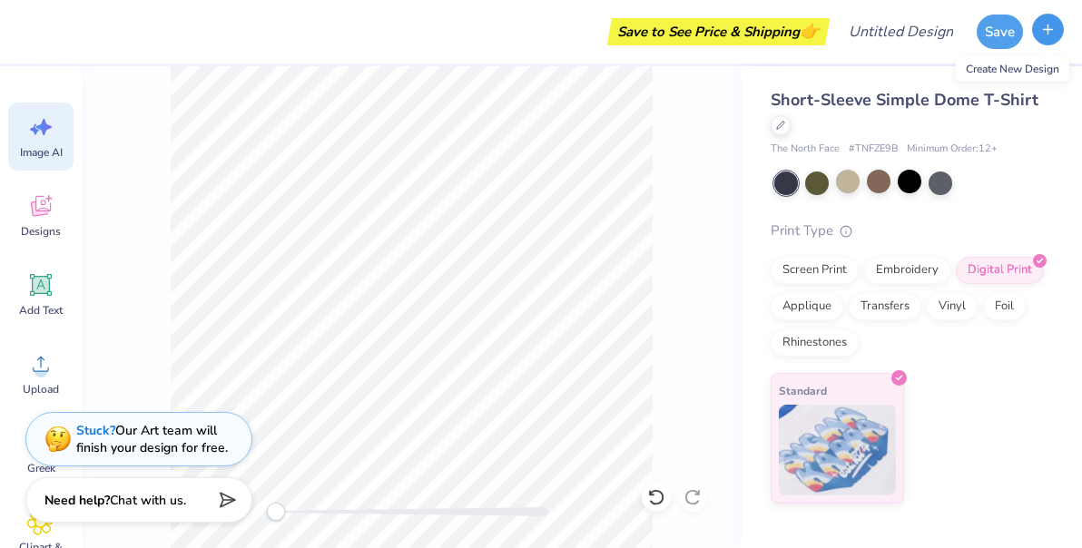
click at [1046, 30] on icon "button" at bounding box center [1047, 29] width 15 height 15
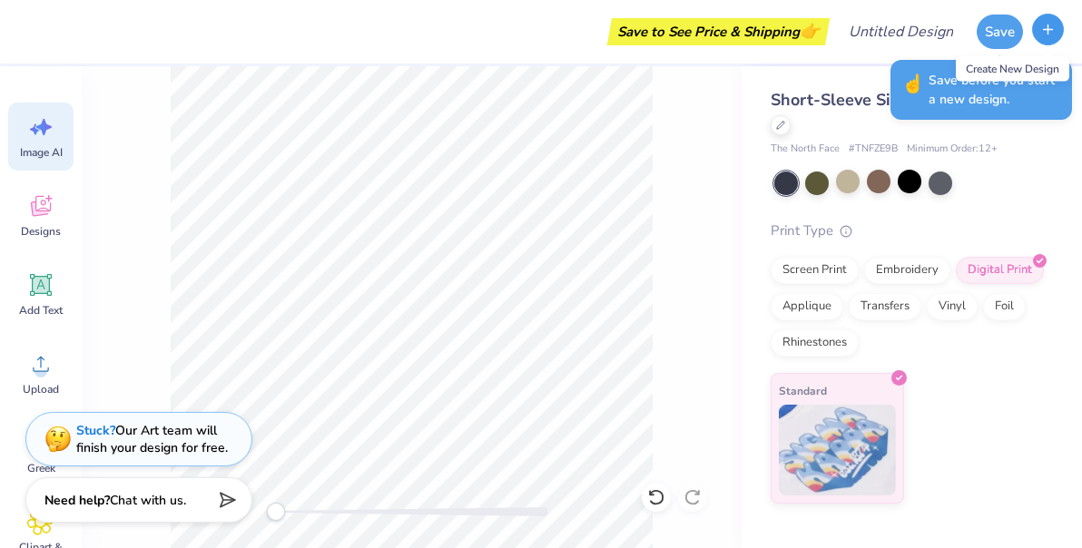
click at [1048, 33] on line "button" at bounding box center [1048, 28] width 0 height 9
